Goal: Task Accomplishment & Management: Use online tool/utility

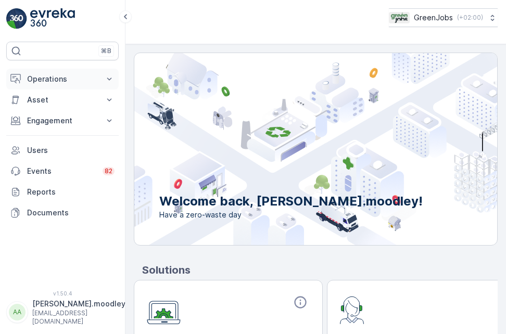
click at [111, 78] on icon at bounding box center [109, 79] width 5 height 3
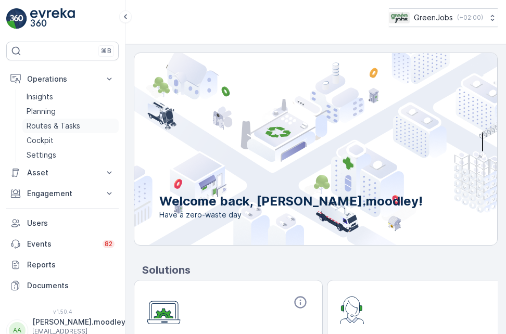
click at [68, 125] on p "Routes & Tasks" at bounding box center [54, 126] width 54 height 10
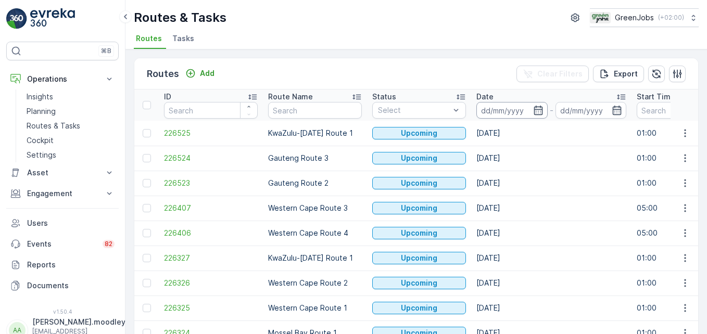
click at [485, 112] on input at bounding box center [511, 110] width 71 height 17
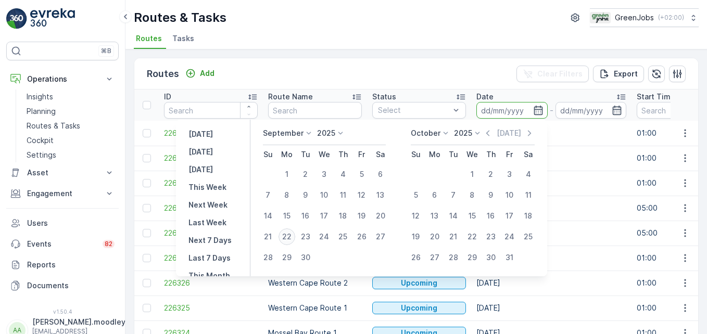
click at [291, 237] on div "22" at bounding box center [286, 236] width 17 height 17
type input "[DATE]"
click at [291, 237] on div "22" at bounding box center [286, 236] width 17 height 17
type input "[DATE]"
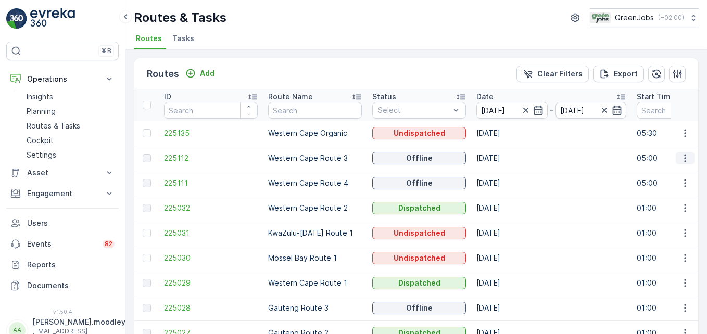
click at [505, 157] on icon "button" at bounding box center [685, 158] width 10 height 10
click at [505, 172] on span "See More Details" at bounding box center [660, 174] width 60 height 10
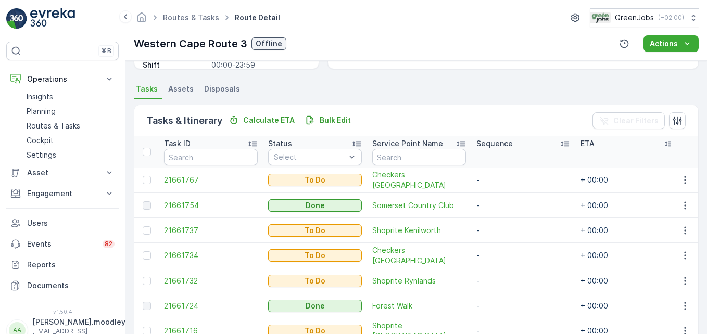
scroll to position [260, 0]
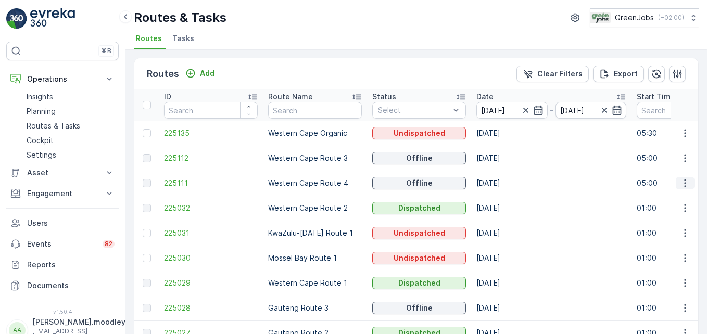
click at [505, 183] on icon "button" at bounding box center [685, 183] width 10 height 10
click at [505, 197] on span "See More Details" at bounding box center [660, 199] width 60 height 10
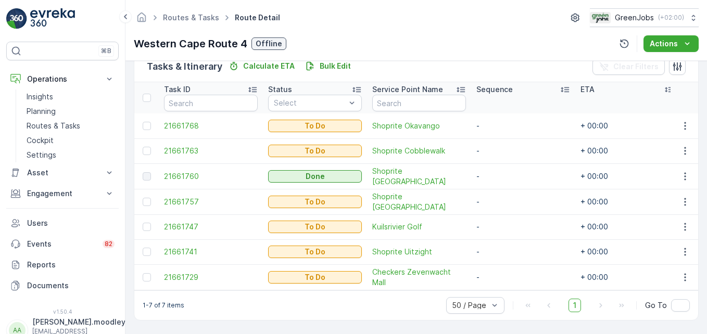
scroll to position [266, 0]
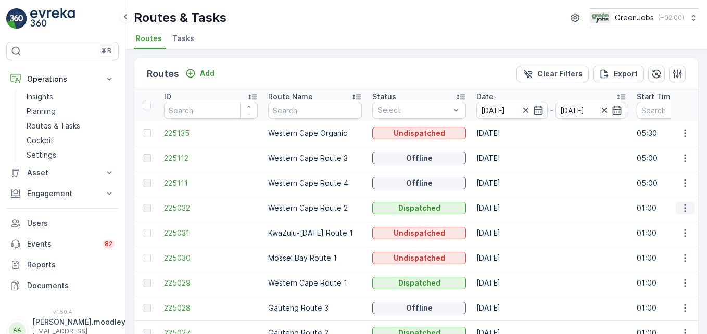
click at [505, 210] on icon "button" at bounding box center [685, 208] width 10 height 10
click at [505, 224] on span "See More Details" at bounding box center [660, 224] width 60 height 10
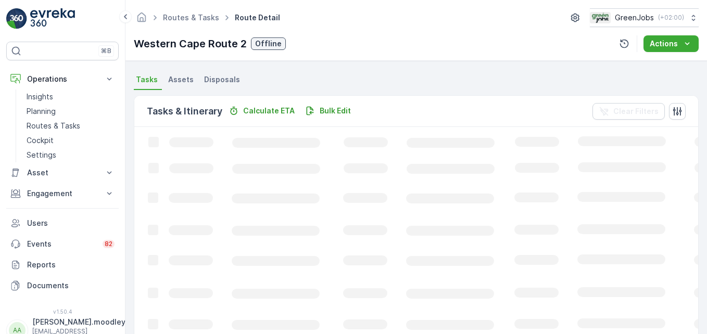
scroll to position [259, 0]
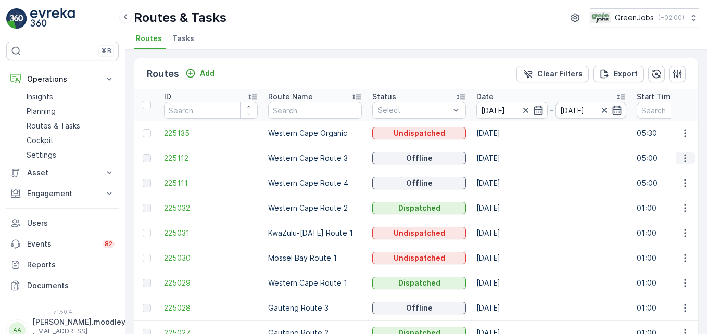
click at [505, 158] on icon "button" at bounding box center [685, 158] width 10 height 10
click at [505, 175] on span "See More Details" at bounding box center [660, 174] width 60 height 10
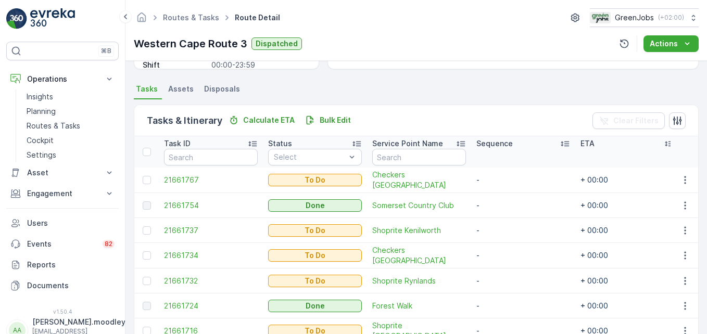
scroll to position [260, 0]
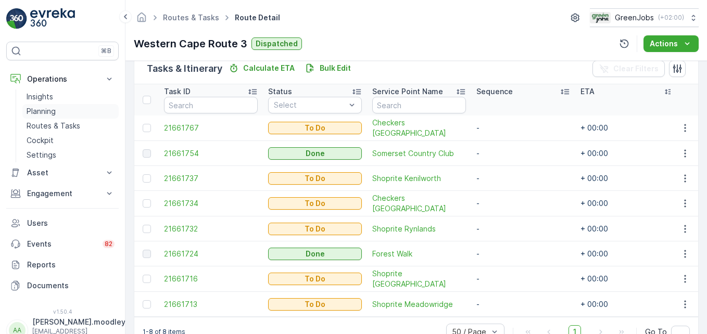
click at [49, 107] on p "Planning" at bounding box center [41, 111] width 29 height 10
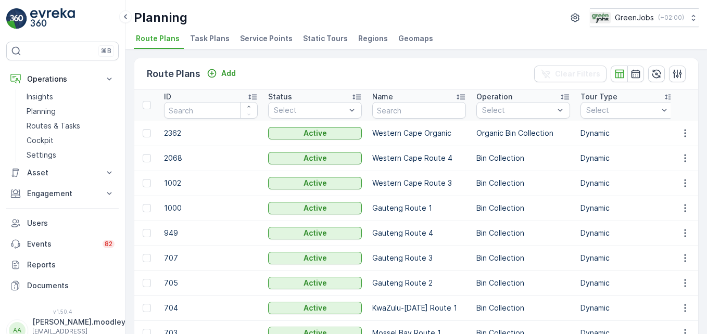
click at [258, 35] on span "Service Points" at bounding box center [266, 38] width 53 height 10
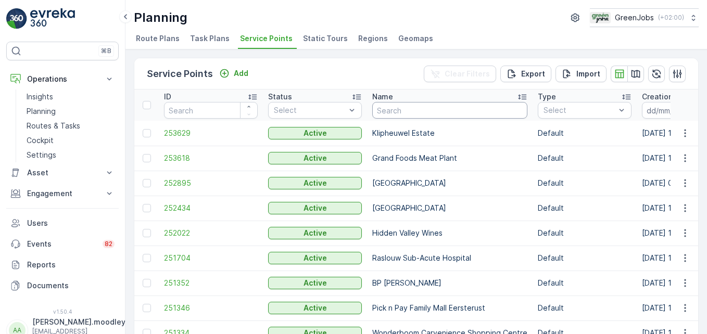
click at [407, 113] on input "text" at bounding box center [449, 110] width 155 height 17
type input "MORGENSTER"
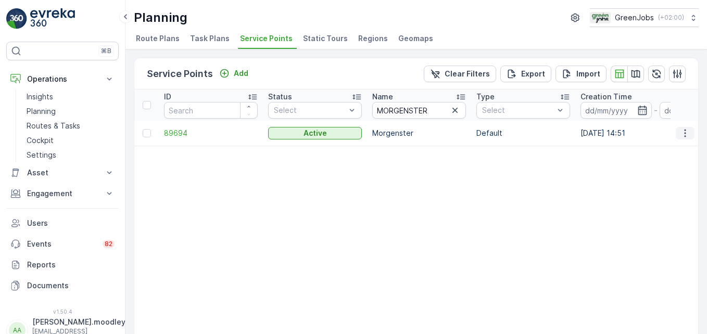
click at [505, 136] on icon "button" at bounding box center [685, 133] width 10 height 10
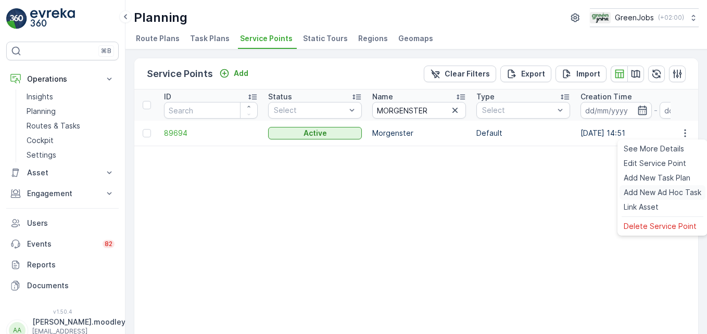
click at [505, 192] on span "Add New Ad Hoc Task" at bounding box center [662, 192] width 78 height 10
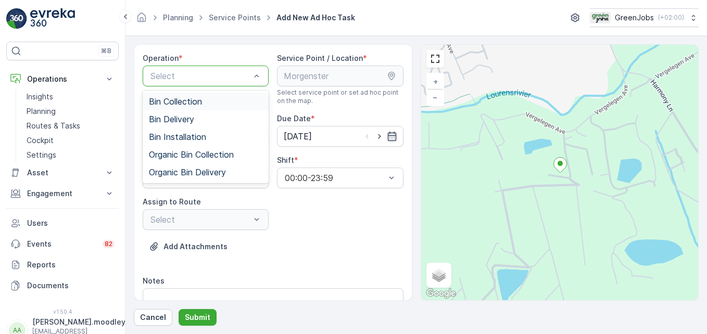
click at [198, 101] on span "Bin Collection" at bounding box center [175, 101] width 53 height 9
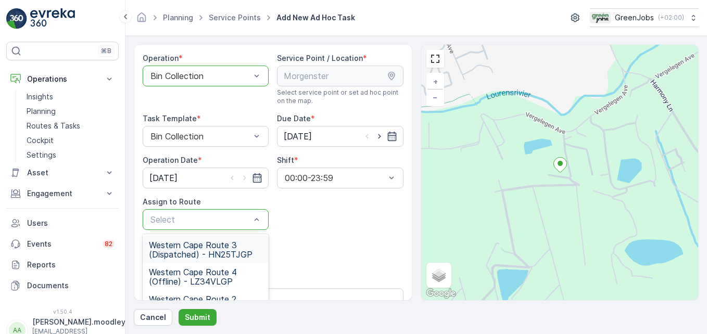
click at [260, 225] on div at bounding box center [256, 220] width 10 height 20
click at [206, 251] on span "Western Cape Route 3 (Dispatched) - HN25TJGP" at bounding box center [205, 249] width 113 height 19
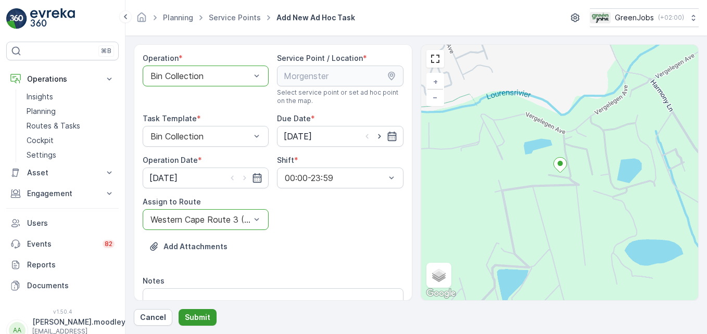
click at [203, 318] on p "Submit" at bounding box center [197, 317] width 25 height 10
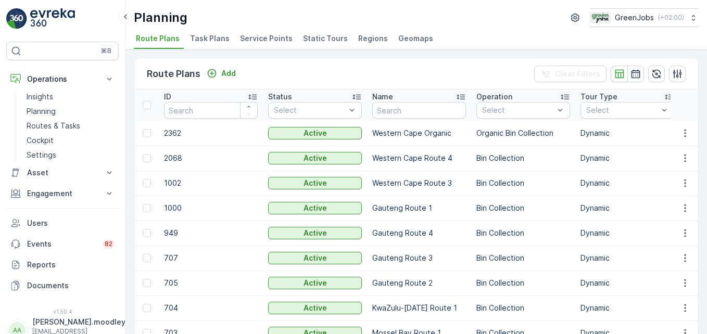
click at [2, 307] on div "⌘B Operations Insights Planning Routes & Tasks Cockpit Settings Asset Assets En…" at bounding box center [62, 167] width 125 height 334
click at [0, 282] on html "⌘B Operations Insights Planning Routes & Tasks Cockpit Settings Asset Assets En…" at bounding box center [353, 167] width 707 height 334
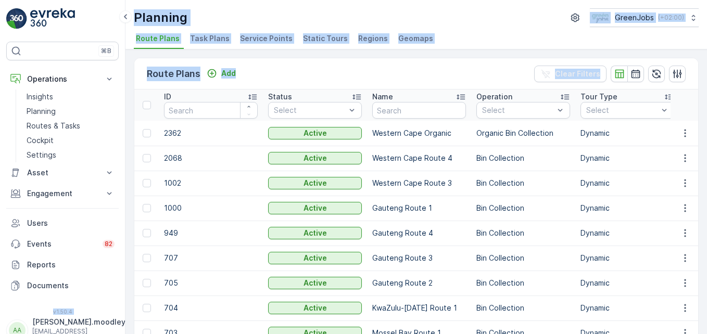
click at [0, 283] on html "⌘B Operations Insights Planning Routes & Tasks Cockpit Settings Asset Assets En…" at bounding box center [353, 167] width 707 height 334
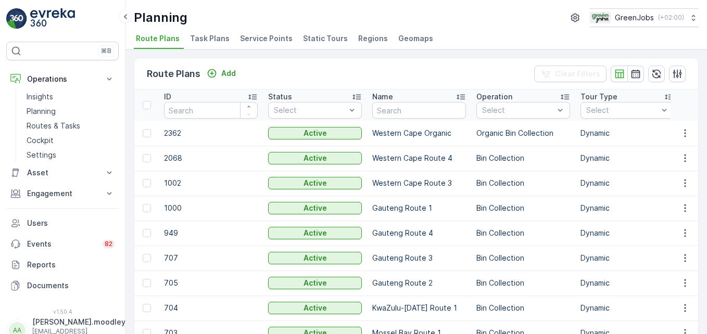
drag, startPoint x: -2, startPoint y: 283, endPoint x: 183, endPoint y: 172, distance: 215.4
click at [183, 172] on td "1002" at bounding box center [211, 183] width 104 height 25
click at [74, 128] on p "Routes & Tasks" at bounding box center [54, 126] width 54 height 10
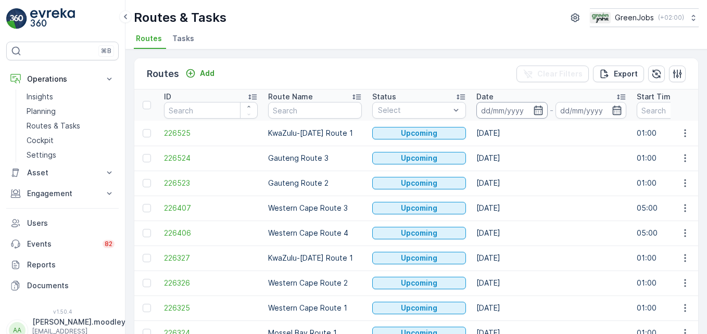
click at [495, 115] on input at bounding box center [511, 110] width 71 height 17
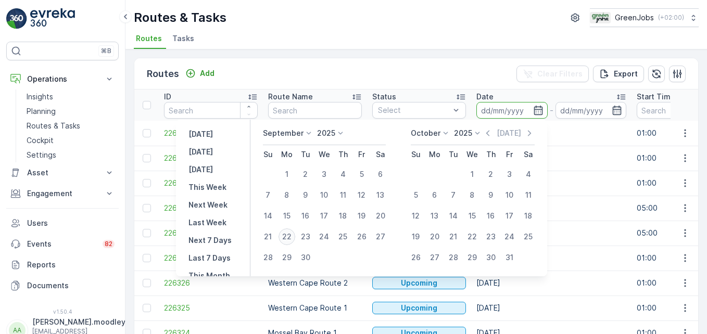
click at [284, 235] on div "22" at bounding box center [286, 236] width 17 height 17
type input "[DATE]"
click at [283, 237] on div "22" at bounding box center [286, 236] width 17 height 17
type input "[DATE]"
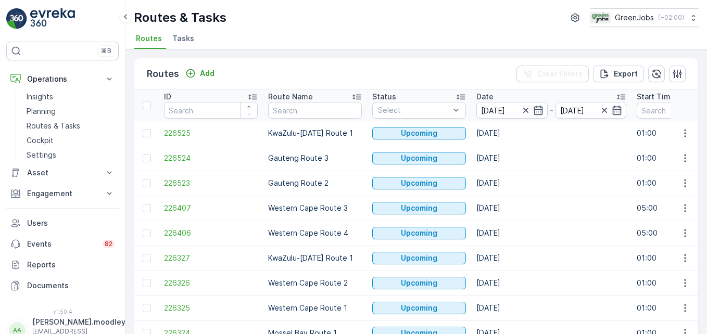
click at [283, 237] on p "Western Cape Route 4" at bounding box center [315, 233] width 94 height 10
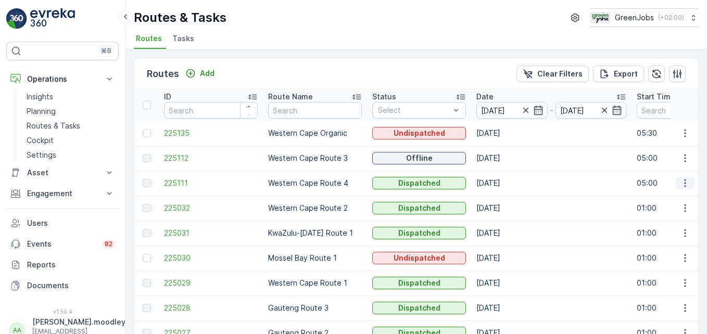
click at [505, 182] on icon "button" at bounding box center [685, 183] width 10 height 10
click at [505, 197] on span "See More Details" at bounding box center [660, 199] width 60 height 10
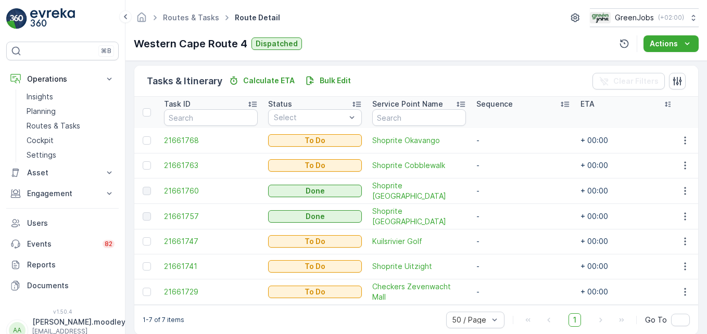
scroll to position [266, 0]
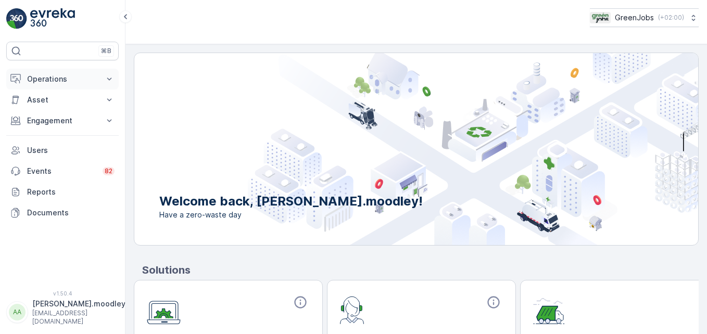
click at [110, 75] on icon at bounding box center [109, 79] width 10 height 10
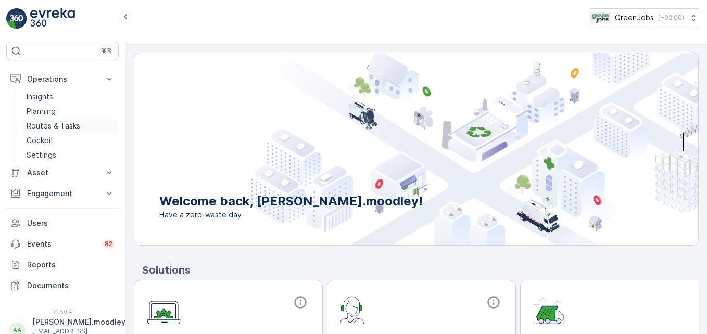
click at [65, 125] on p "Routes & Tasks" at bounding box center [54, 126] width 54 height 10
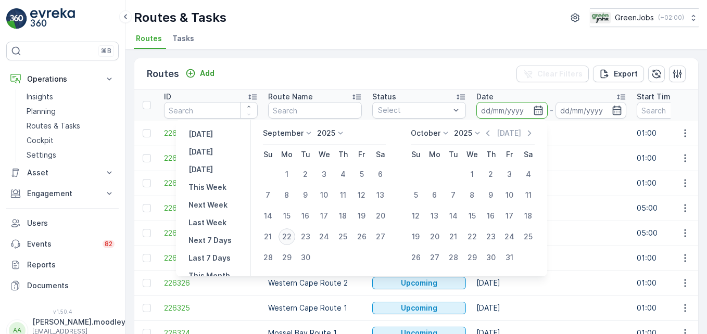
click at [287, 239] on div "22" at bounding box center [286, 236] width 17 height 17
type input "[DATE]"
click at [287, 239] on div "22" at bounding box center [286, 236] width 17 height 17
type input "[DATE]"
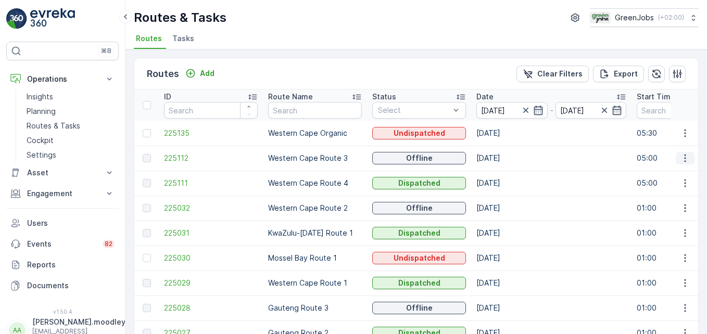
click at [505, 161] on icon "button" at bounding box center [685, 158] width 10 height 10
click at [505, 174] on span "See More Details" at bounding box center [660, 174] width 60 height 10
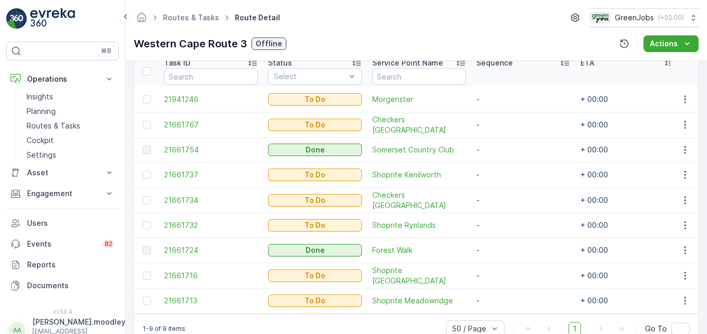
scroll to position [312, 0]
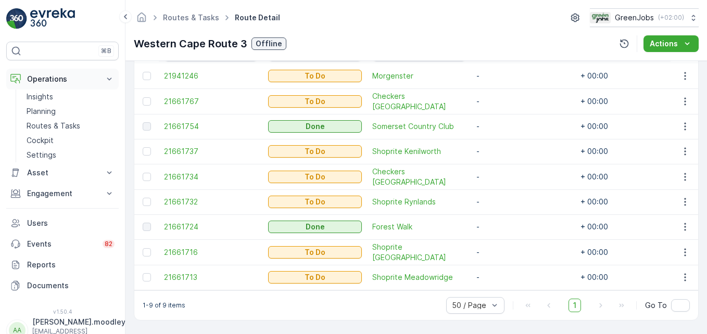
click at [106, 81] on icon at bounding box center [109, 79] width 10 height 10
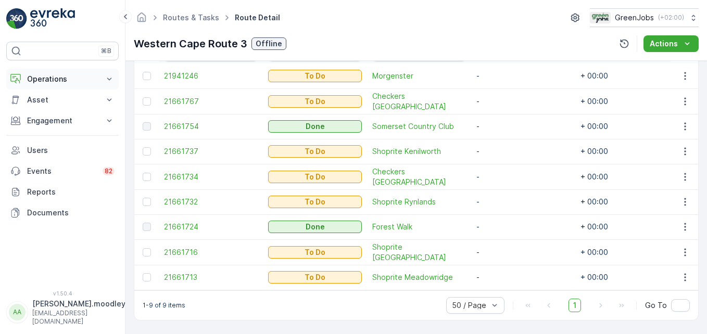
click at [108, 78] on icon at bounding box center [109, 79] width 5 height 3
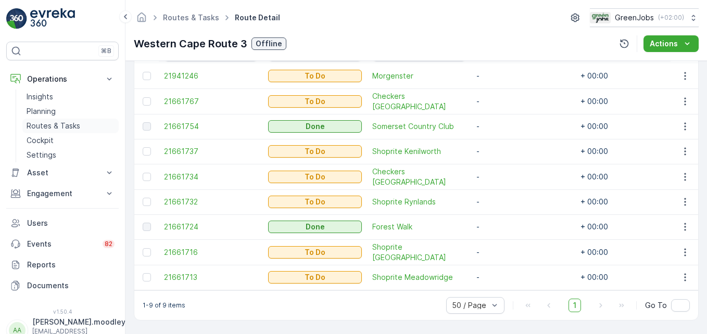
click at [67, 130] on p "Routes & Tasks" at bounding box center [54, 126] width 54 height 10
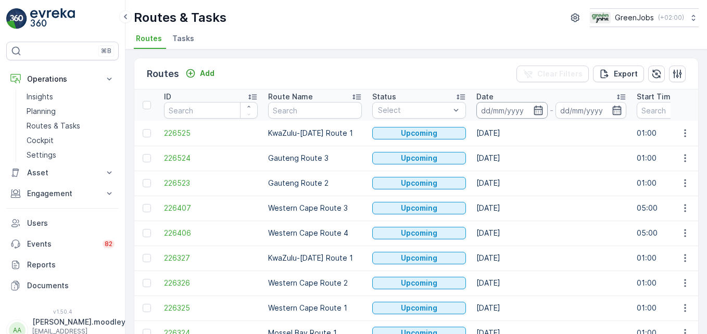
click at [487, 110] on input at bounding box center [511, 110] width 71 height 17
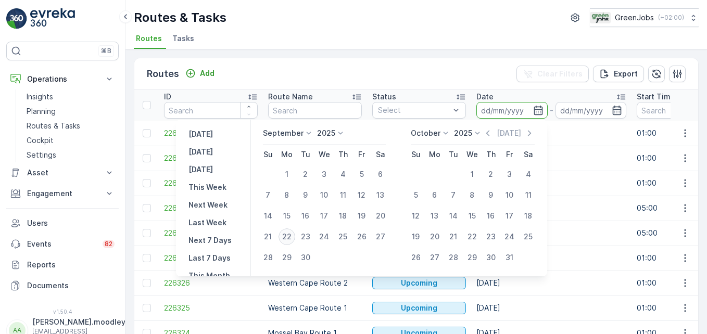
click at [290, 238] on div "22" at bounding box center [286, 236] width 17 height 17
type input "[DATE]"
click at [290, 238] on div "22" at bounding box center [286, 236] width 17 height 17
type input "[DATE]"
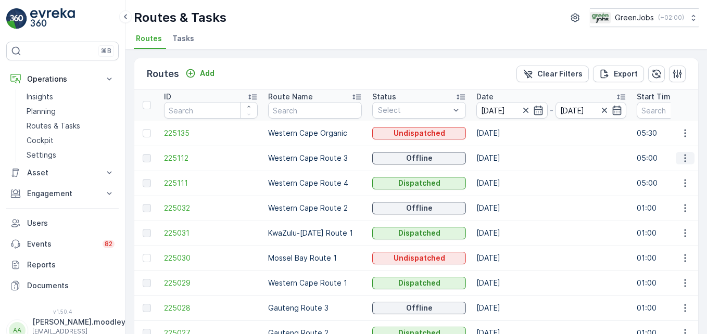
click at [505, 158] on icon "button" at bounding box center [685, 158] width 10 height 10
click at [505, 175] on span "See More Details" at bounding box center [660, 174] width 60 height 10
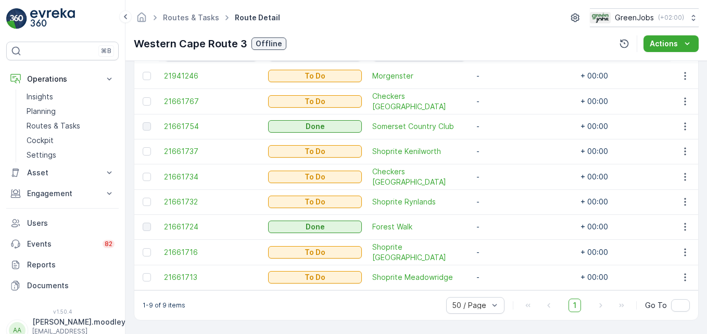
scroll to position [316, 0]
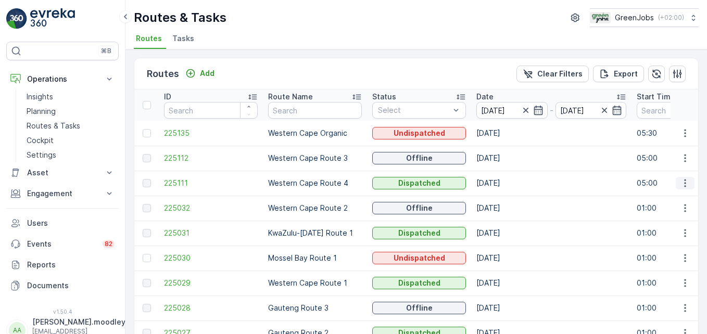
click at [505, 186] on icon "button" at bounding box center [685, 183] width 10 height 10
click at [505, 199] on span "See More Details" at bounding box center [660, 199] width 60 height 10
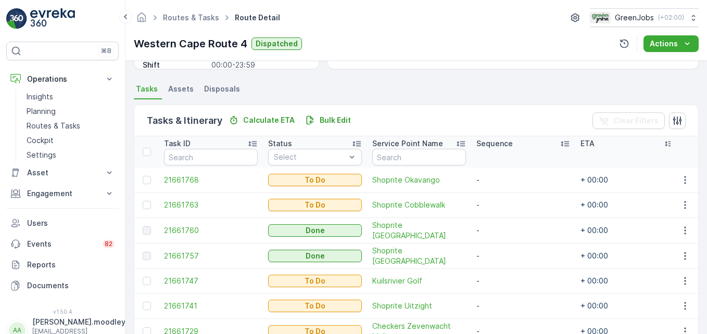
scroll to position [266, 0]
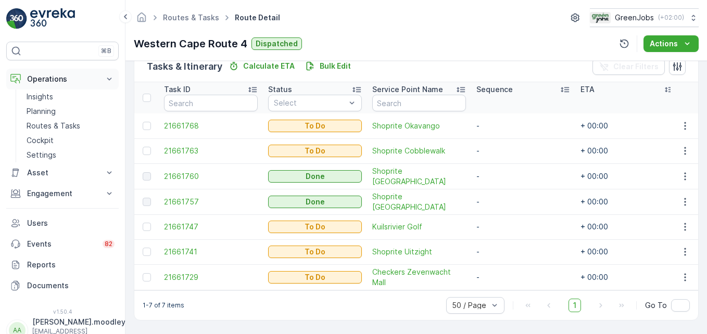
click at [112, 79] on icon at bounding box center [109, 79] width 10 height 10
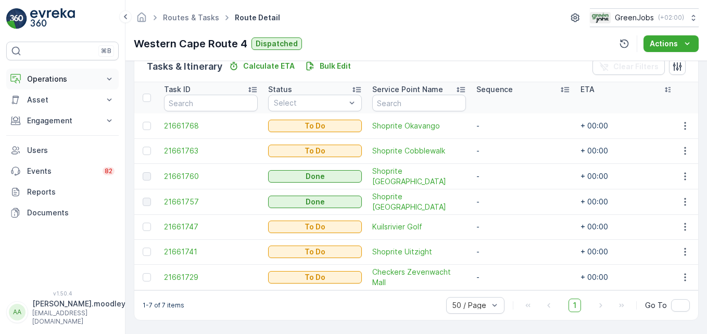
click at [109, 78] on icon at bounding box center [109, 79] width 10 height 10
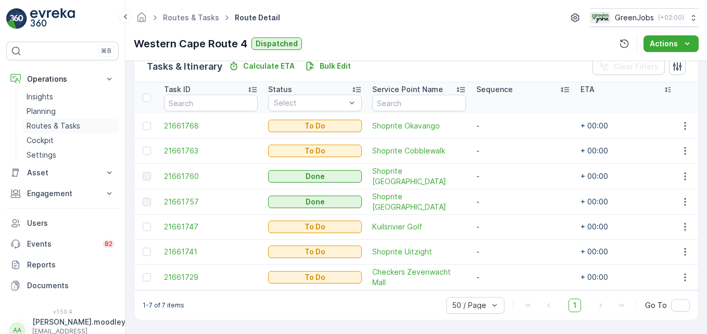
click at [61, 124] on p "Routes & Tasks" at bounding box center [54, 126] width 54 height 10
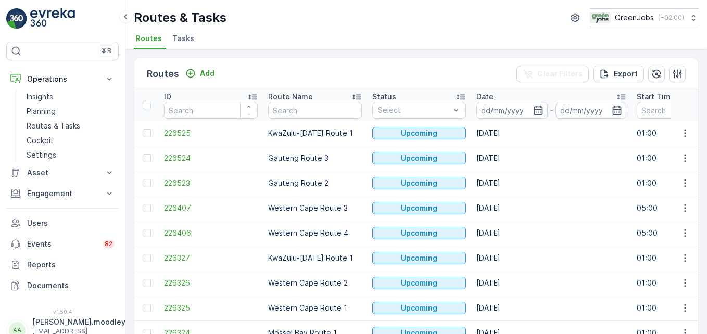
click at [231, 251] on td "226327" at bounding box center [211, 258] width 104 height 25
